Goal: Task Accomplishment & Management: Use online tool/utility

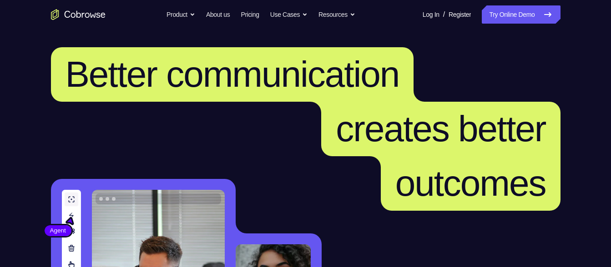
click at [521, 13] on link "Try Online Demo" at bounding box center [520, 14] width 78 height 18
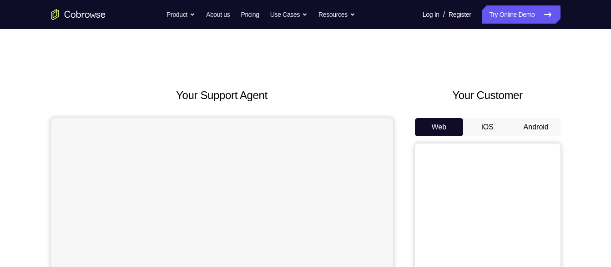
click at [536, 132] on button "Android" at bounding box center [535, 127] width 49 height 18
